Goal: Task Accomplishment & Management: Manage account settings

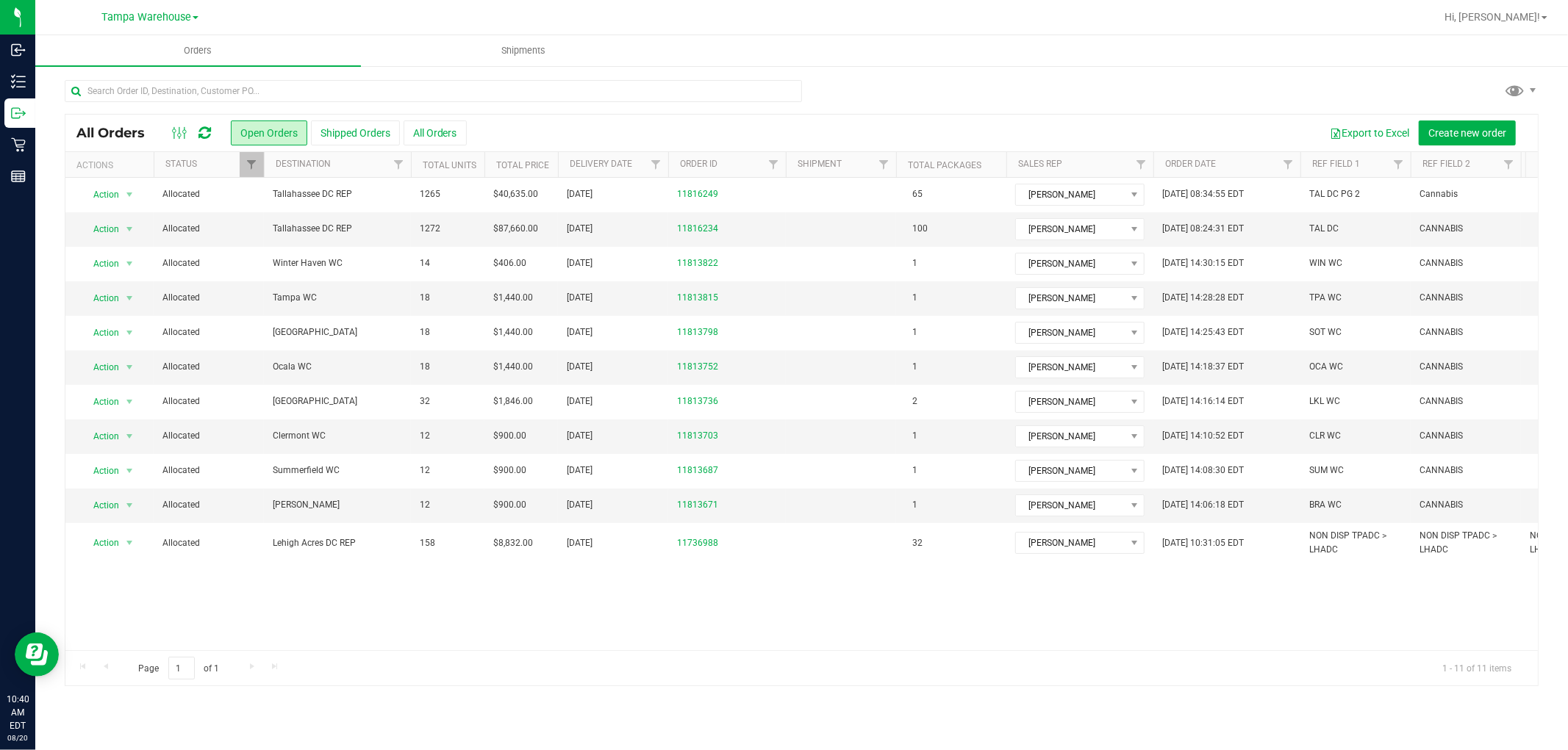
click at [207, 131] on icon at bounding box center [205, 132] width 13 height 15
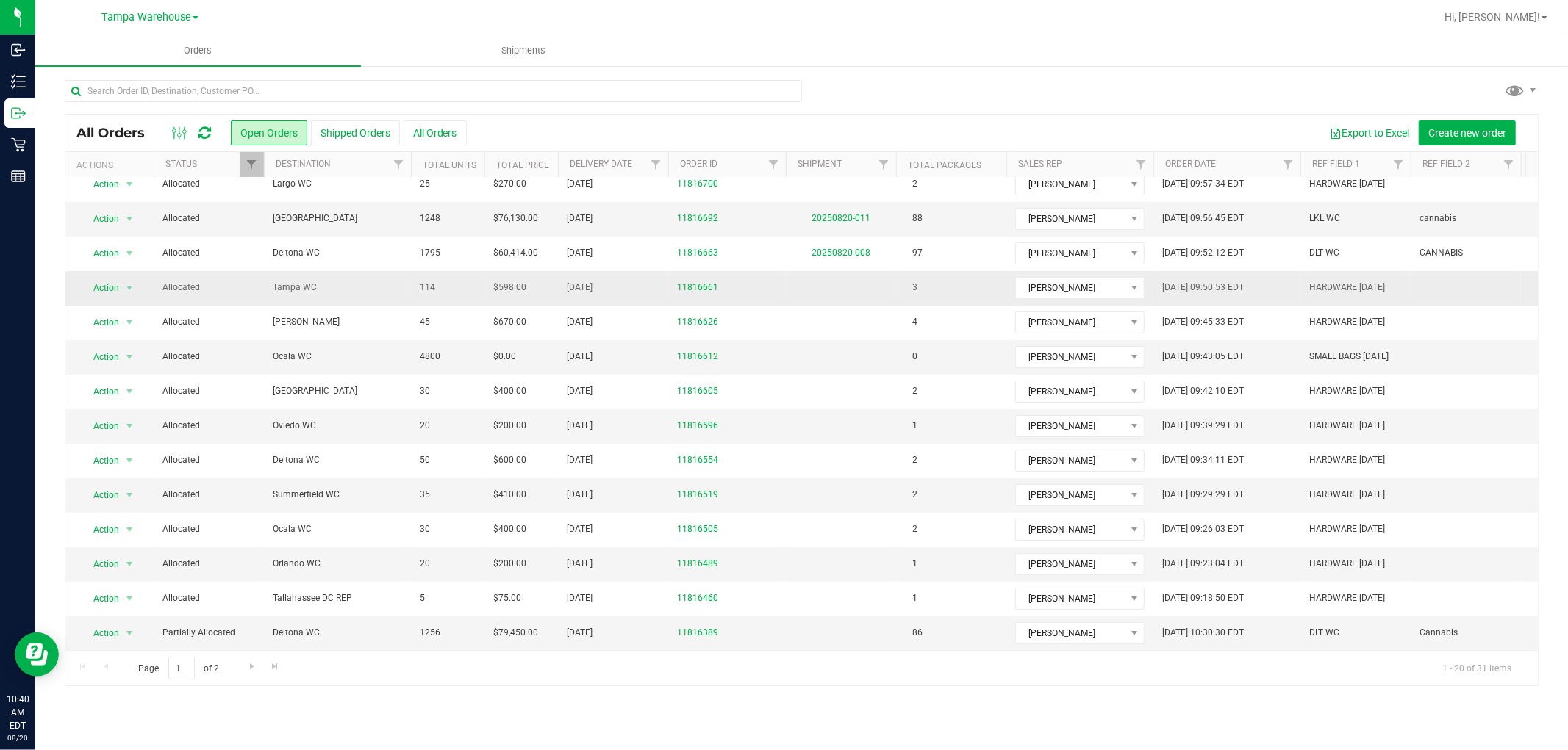
scroll to position [233, 0]
click at [106, 623] on span "Action" at bounding box center [100, 633] width 40 height 21
click at [108, 448] on li "Edit order" at bounding box center [136, 446] width 110 height 22
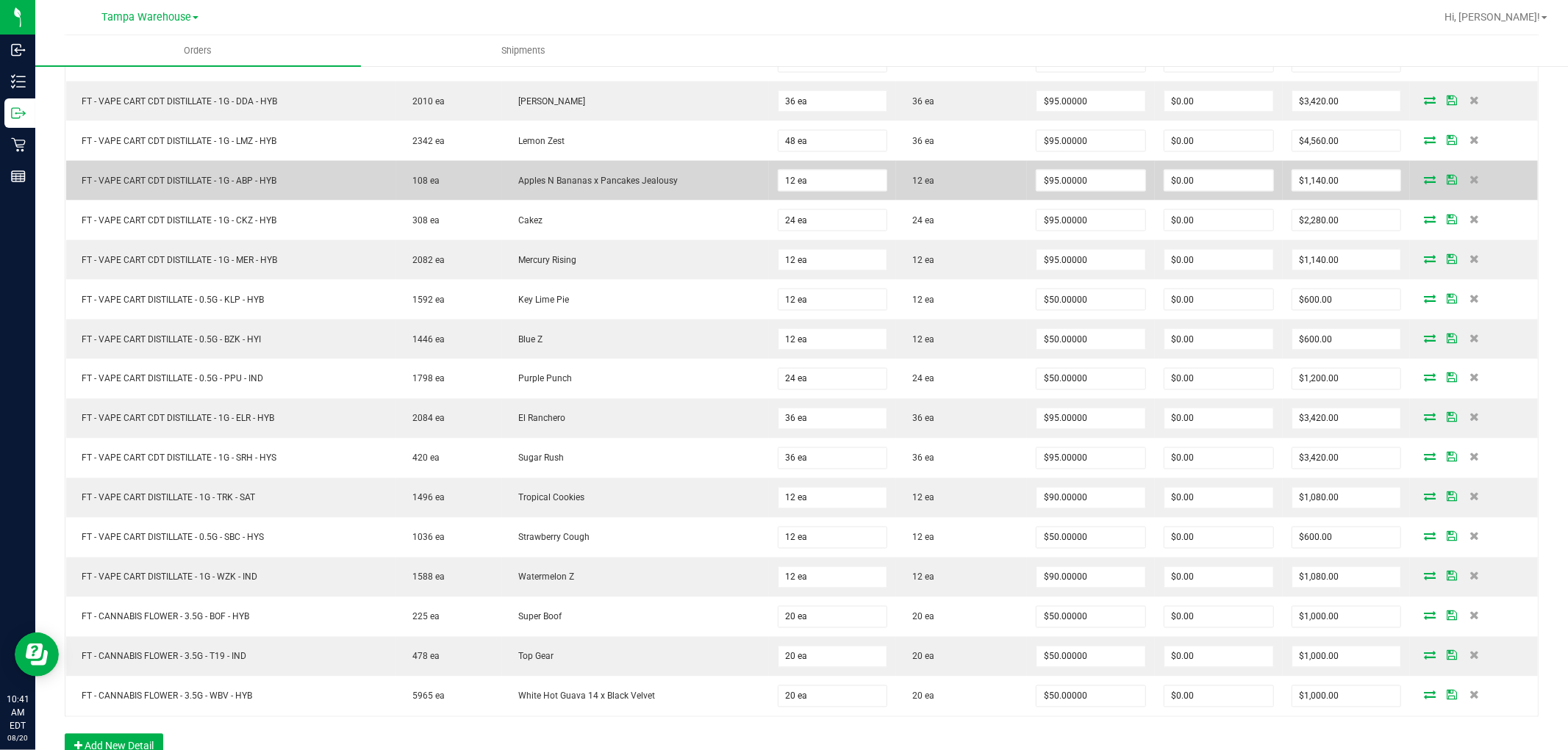
scroll to position [1958, 0]
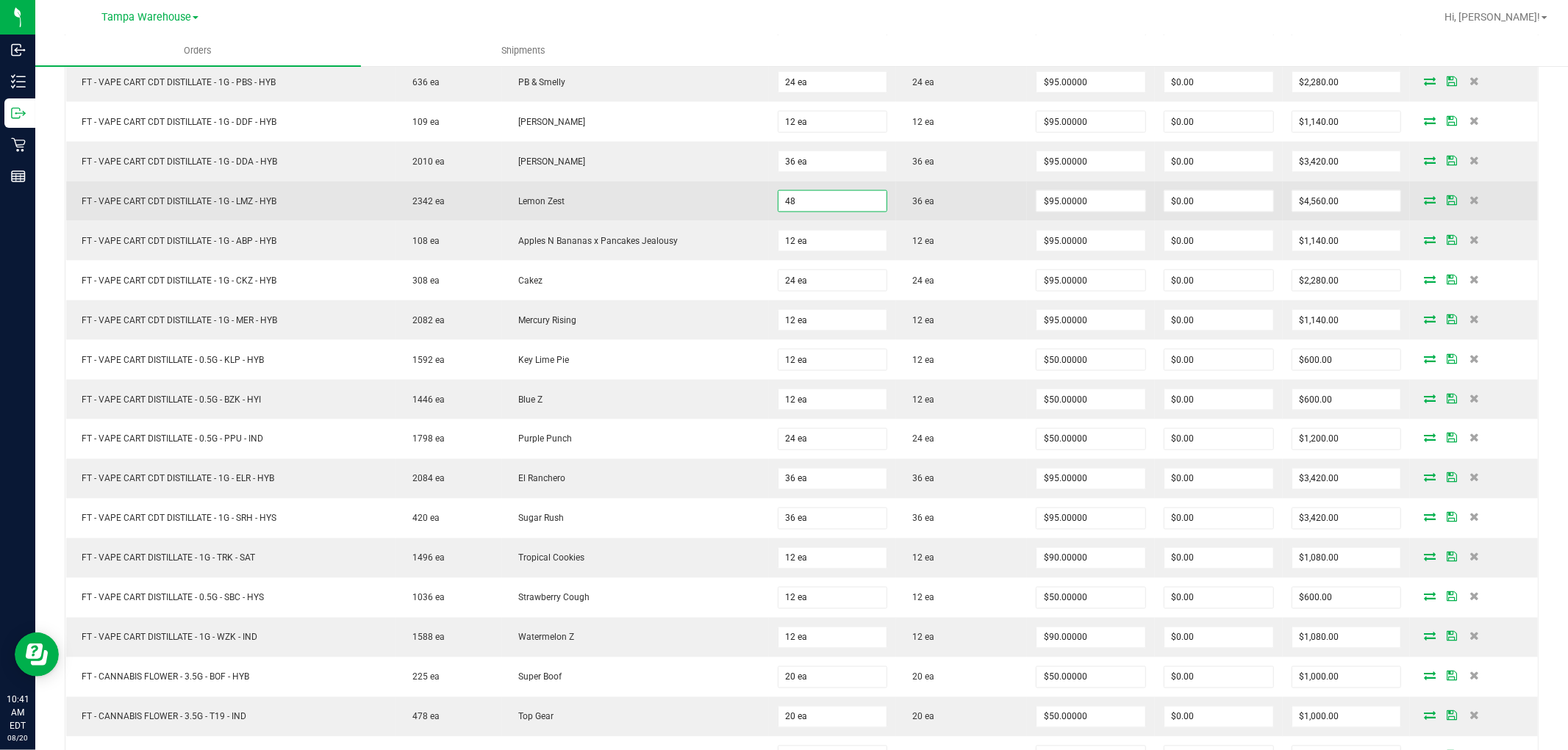
click at [801, 207] on input "48" at bounding box center [833, 201] width 108 height 21
type input "36 ea"
type input "$3,420.00"
click at [750, 203] on td "Lemon Zest" at bounding box center [635, 201] width 267 height 40
click at [1423, 203] on icon at bounding box center [1429, 200] width 12 height 9
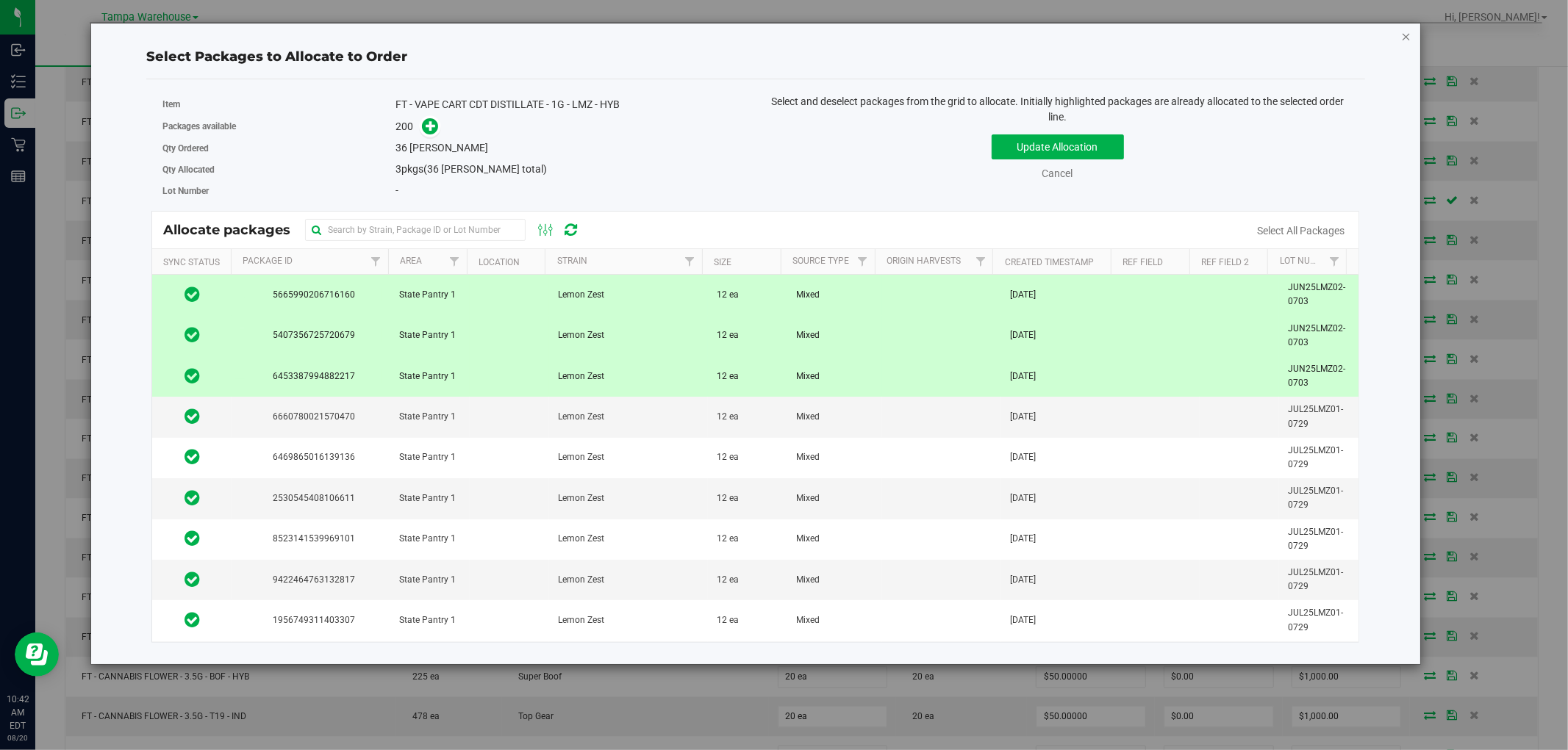
click at [1408, 33] on icon "button" at bounding box center [1406, 36] width 10 height 17
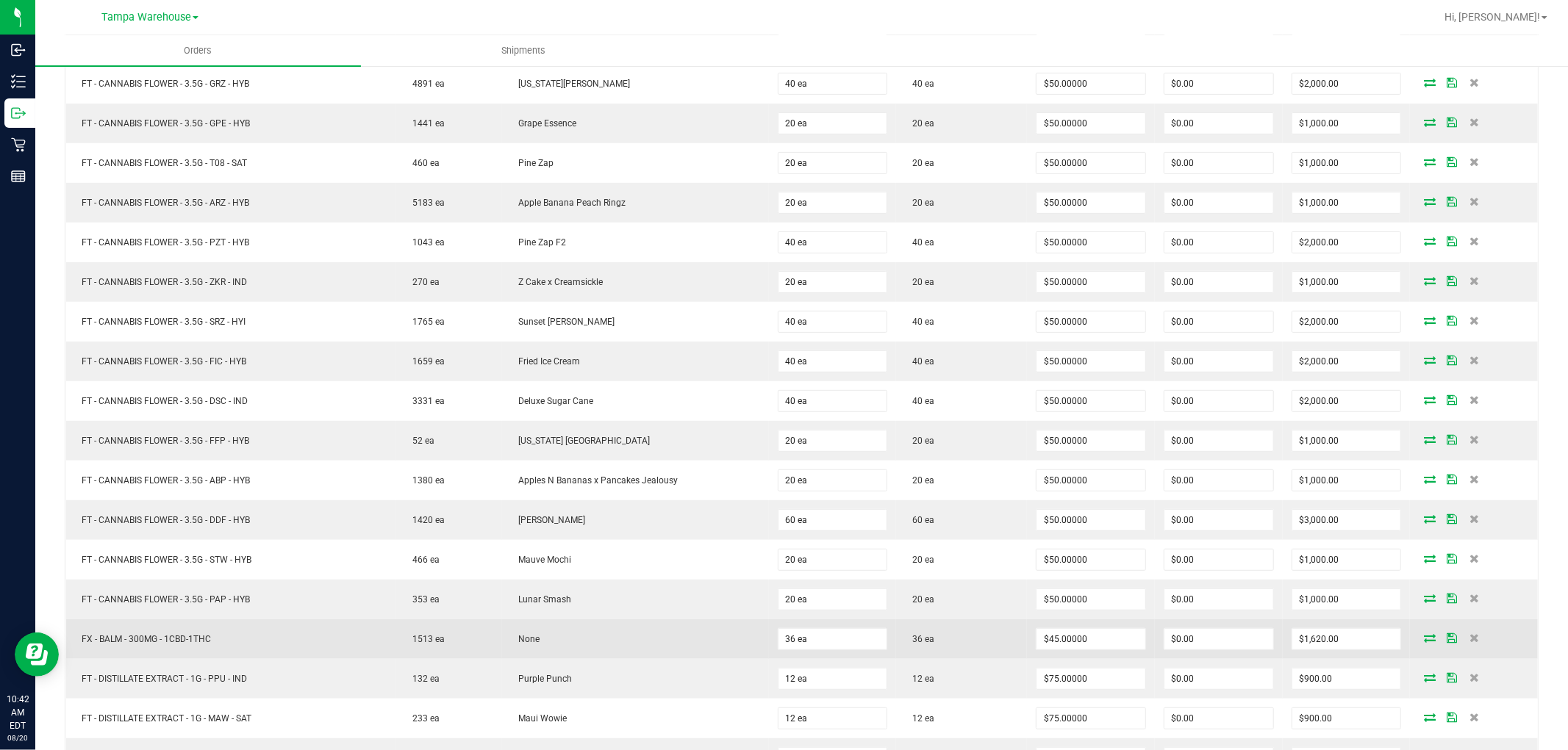
scroll to position [0, 0]
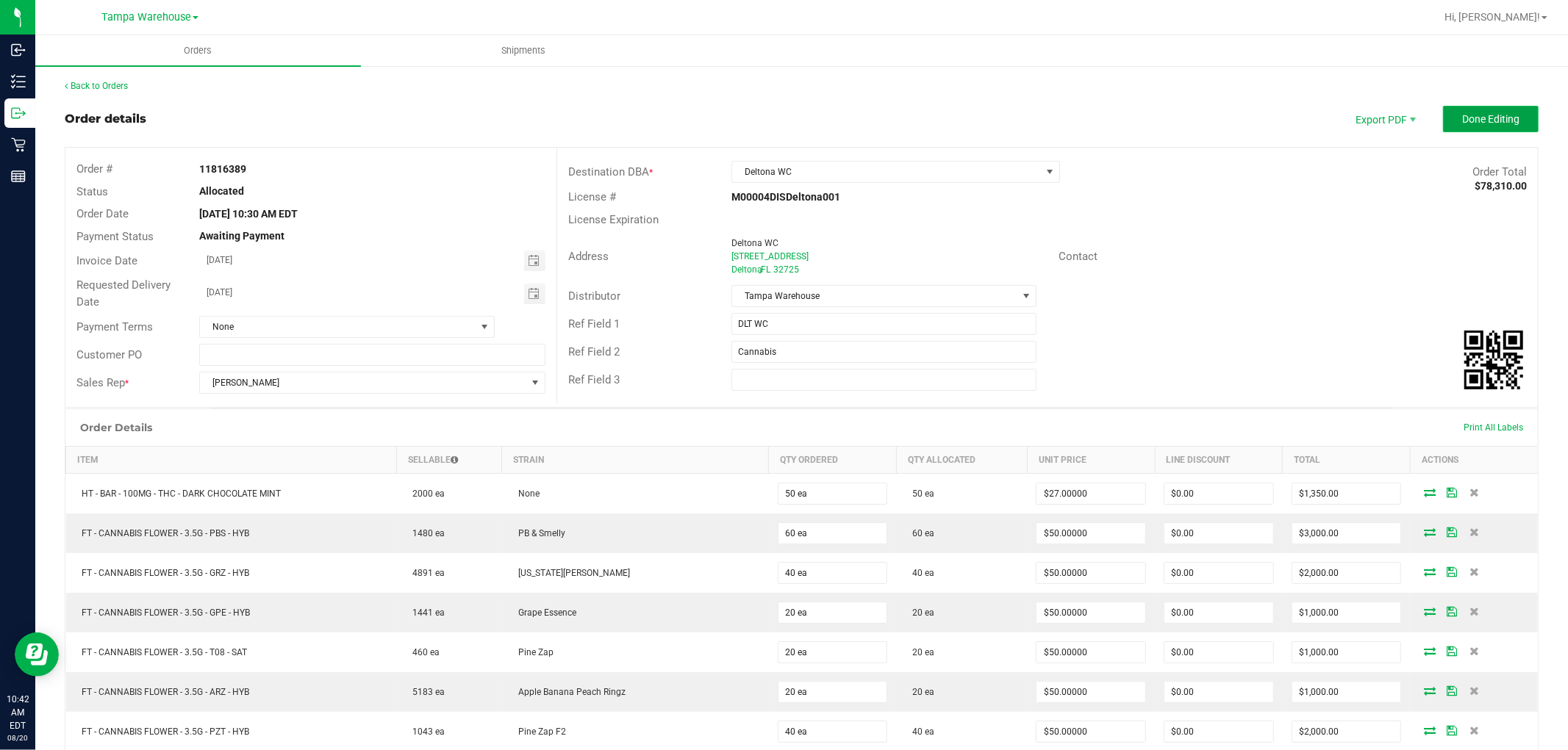
click at [1467, 114] on span "Done Editing" at bounding box center [1491, 120] width 58 height 12
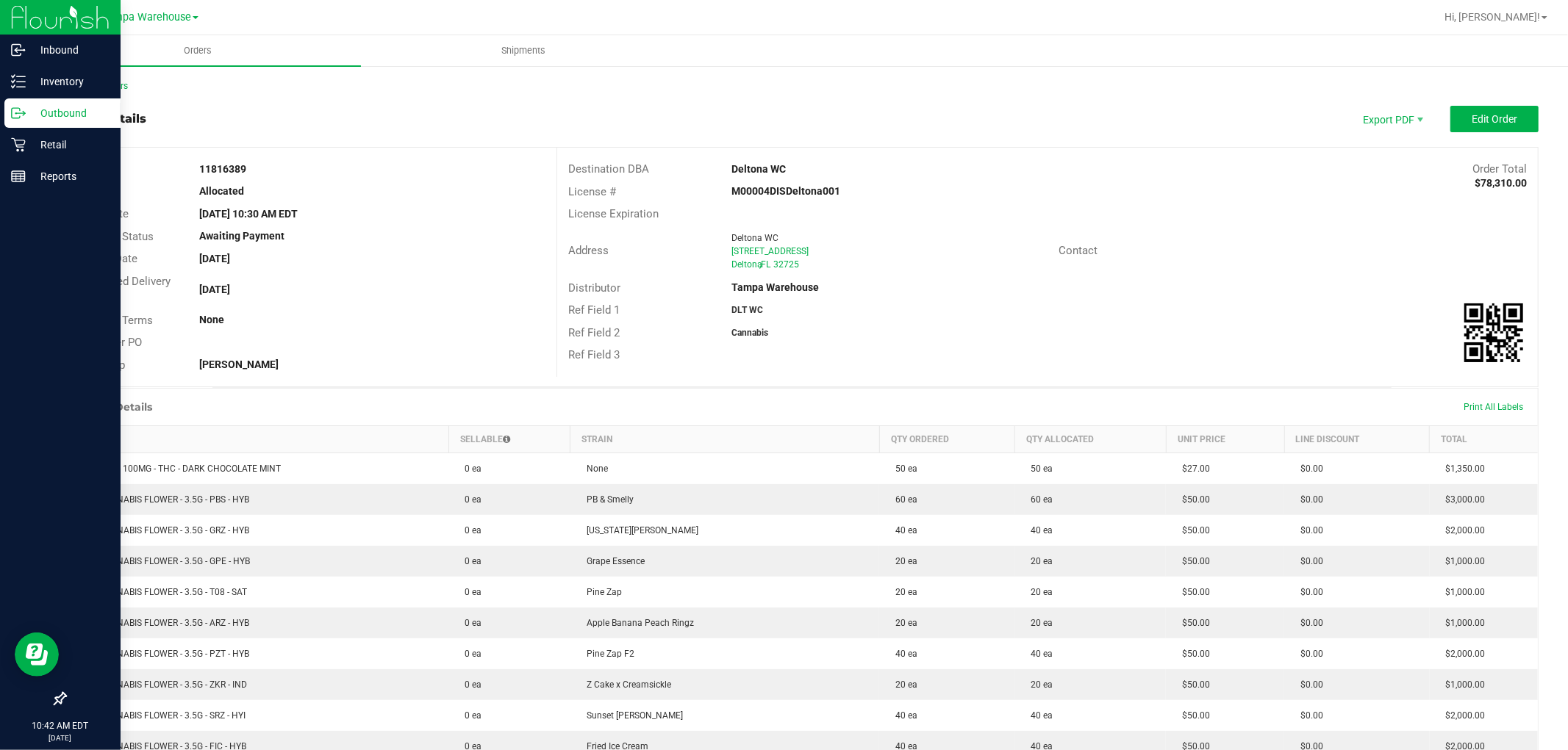
click at [72, 120] on p "Outbound" at bounding box center [70, 113] width 88 height 17
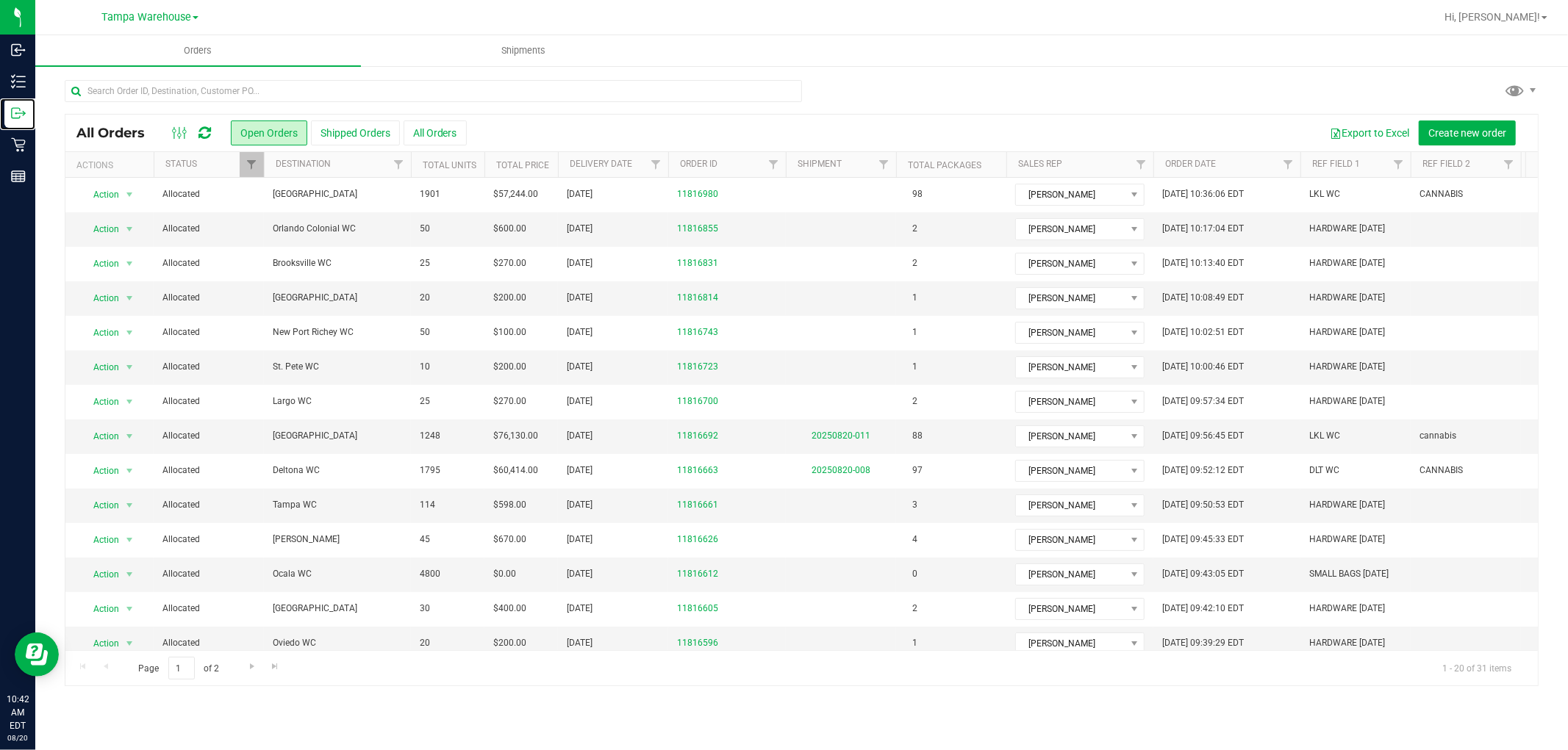
scroll to position [233, 0]
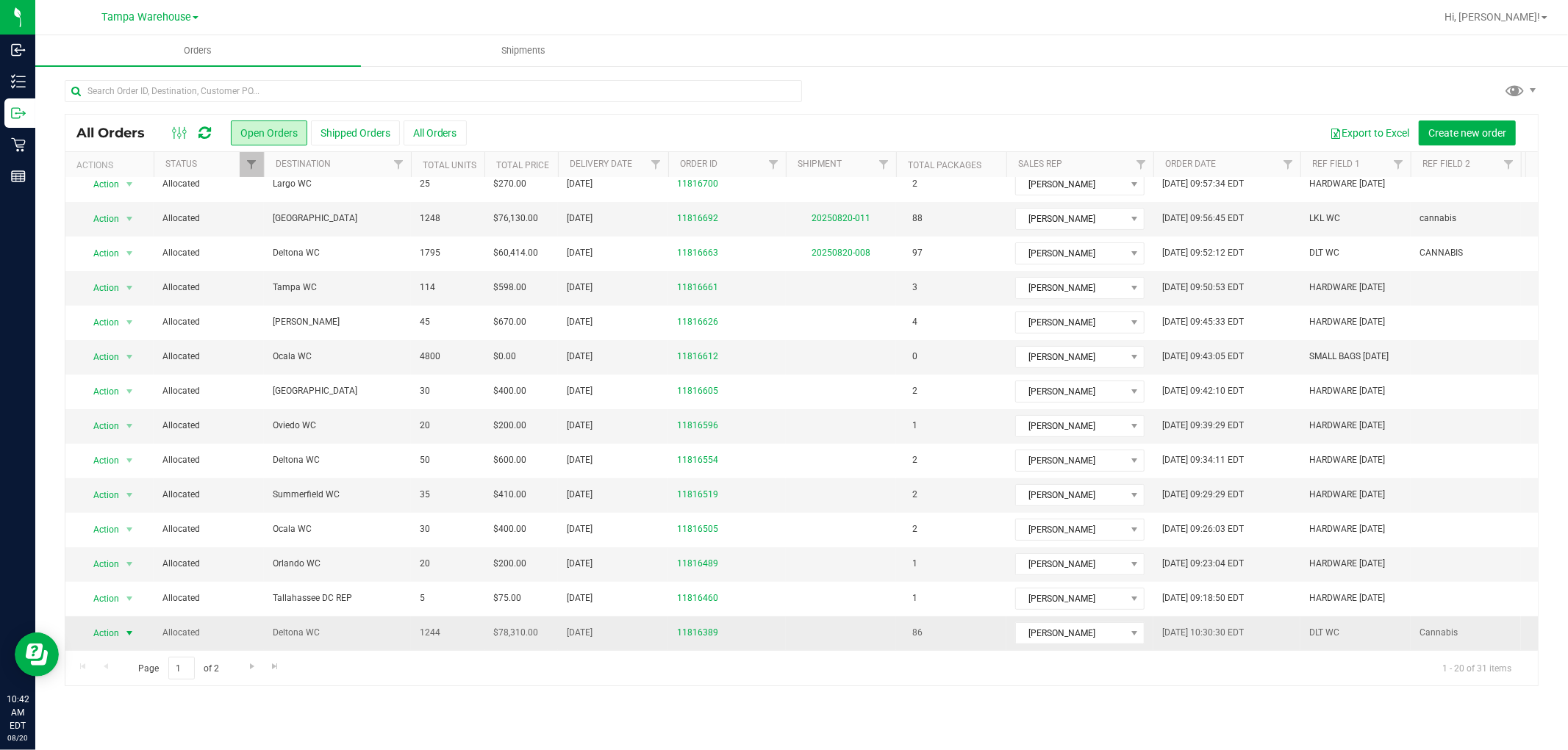
click at [101, 625] on span "Action" at bounding box center [100, 633] width 40 height 21
click at [115, 598] on li "Print packing list" at bounding box center [136, 596] width 110 height 22
